Goal: Task Accomplishment & Management: Use online tool/utility

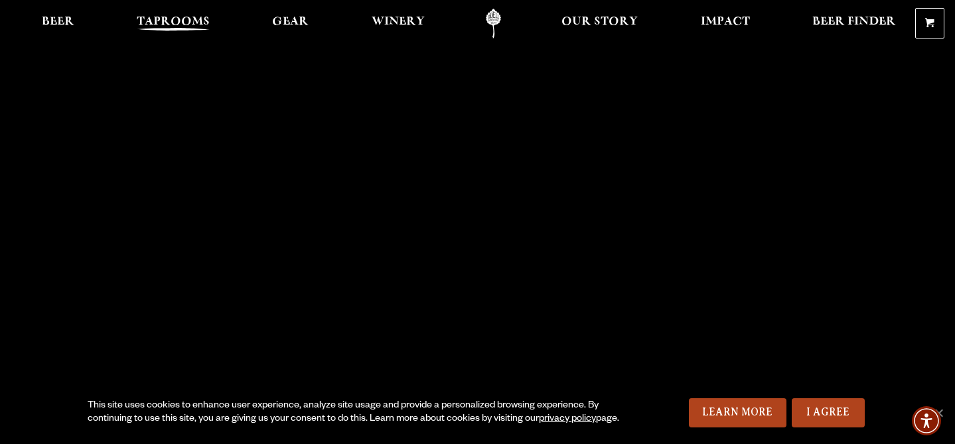
click at [163, 19] on span "Taprooms" at bounding box center [173, 22] width 73 height 11
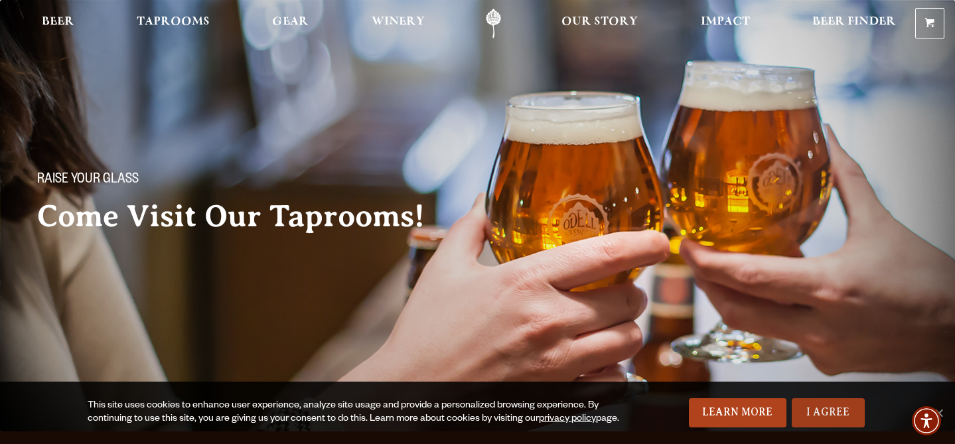
click at [854, 412] on link "I Agree" at bounding box center [828, 412] width 73 height 29
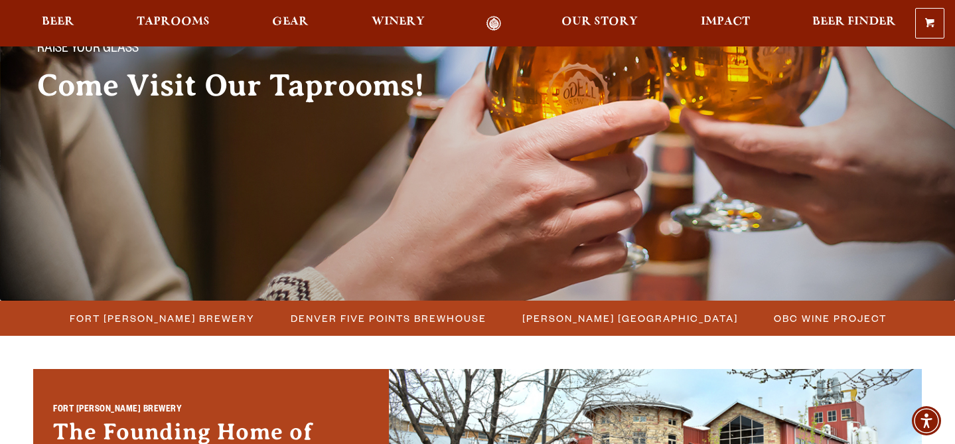
scroll to position [315, 0]
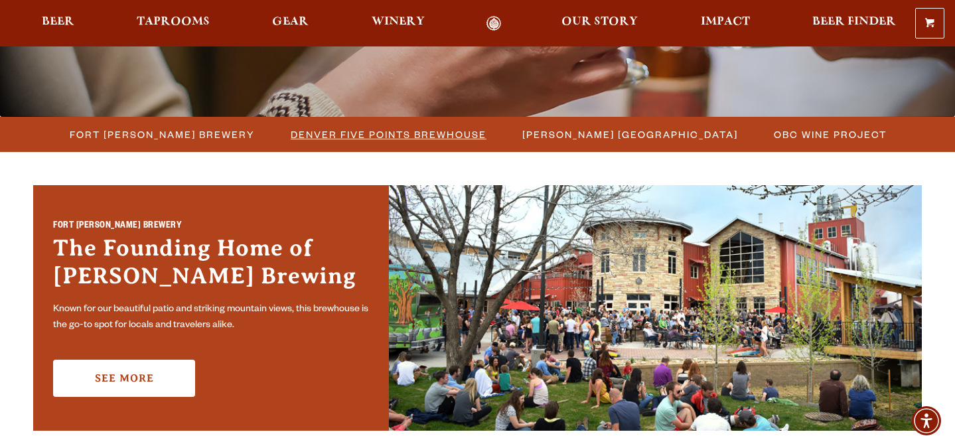
click at [323, 138] on span "Denver Five Points Brewhouse" at bounding box center [389, 134] width 196 height 19
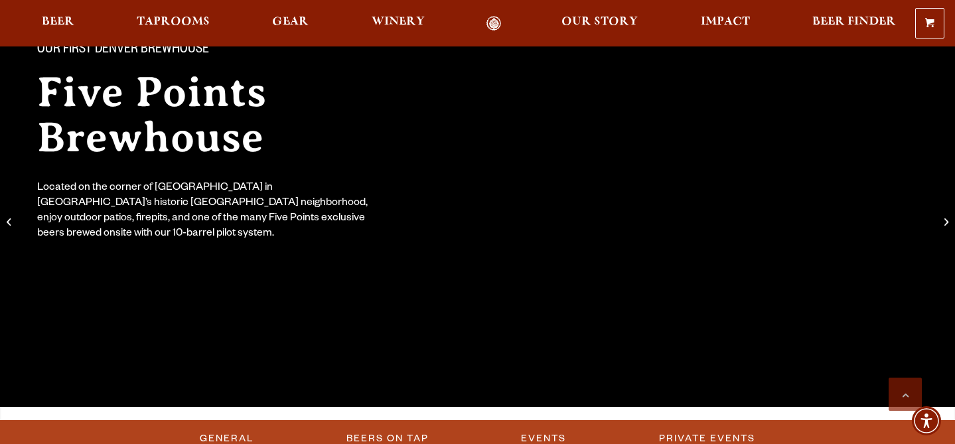
scroll to position [335, 0]
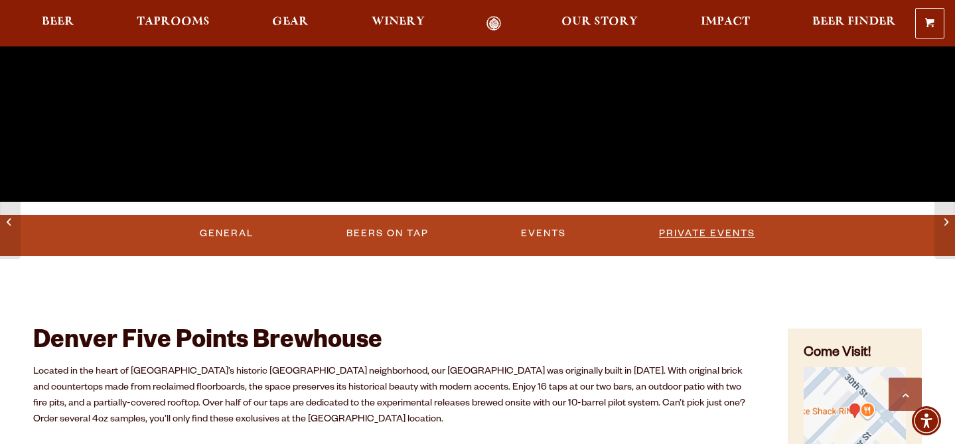
click at [726, 234] on link "Private Events" at bounding box center [707, 233] width 107 height 31
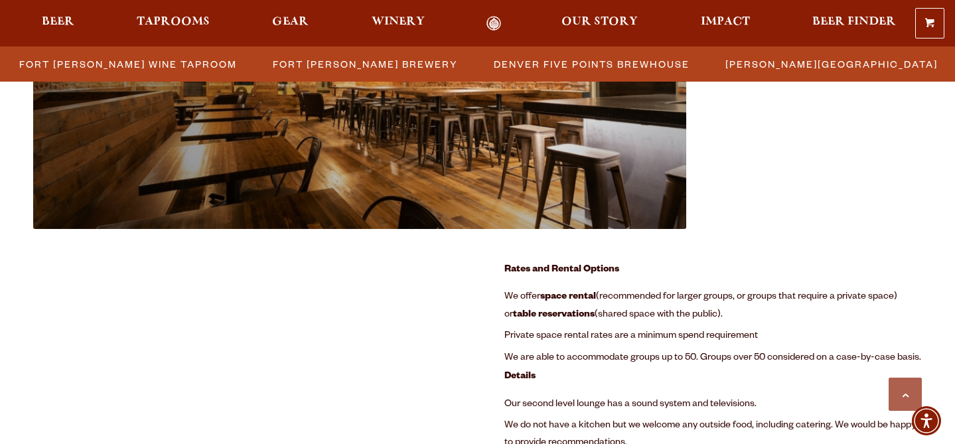
scroll to position [1584, 0]
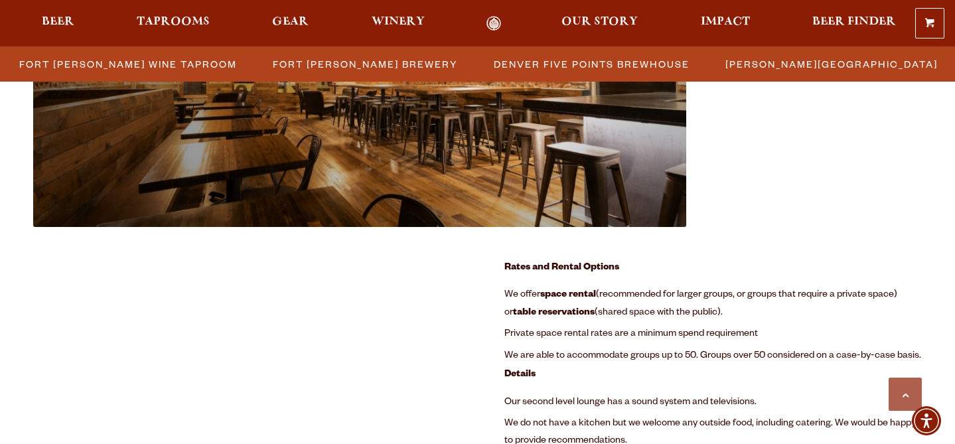
click at [440, 141] on img at bounding box center [359, 79] width 653 height 295
